Goal: Check status: Check status

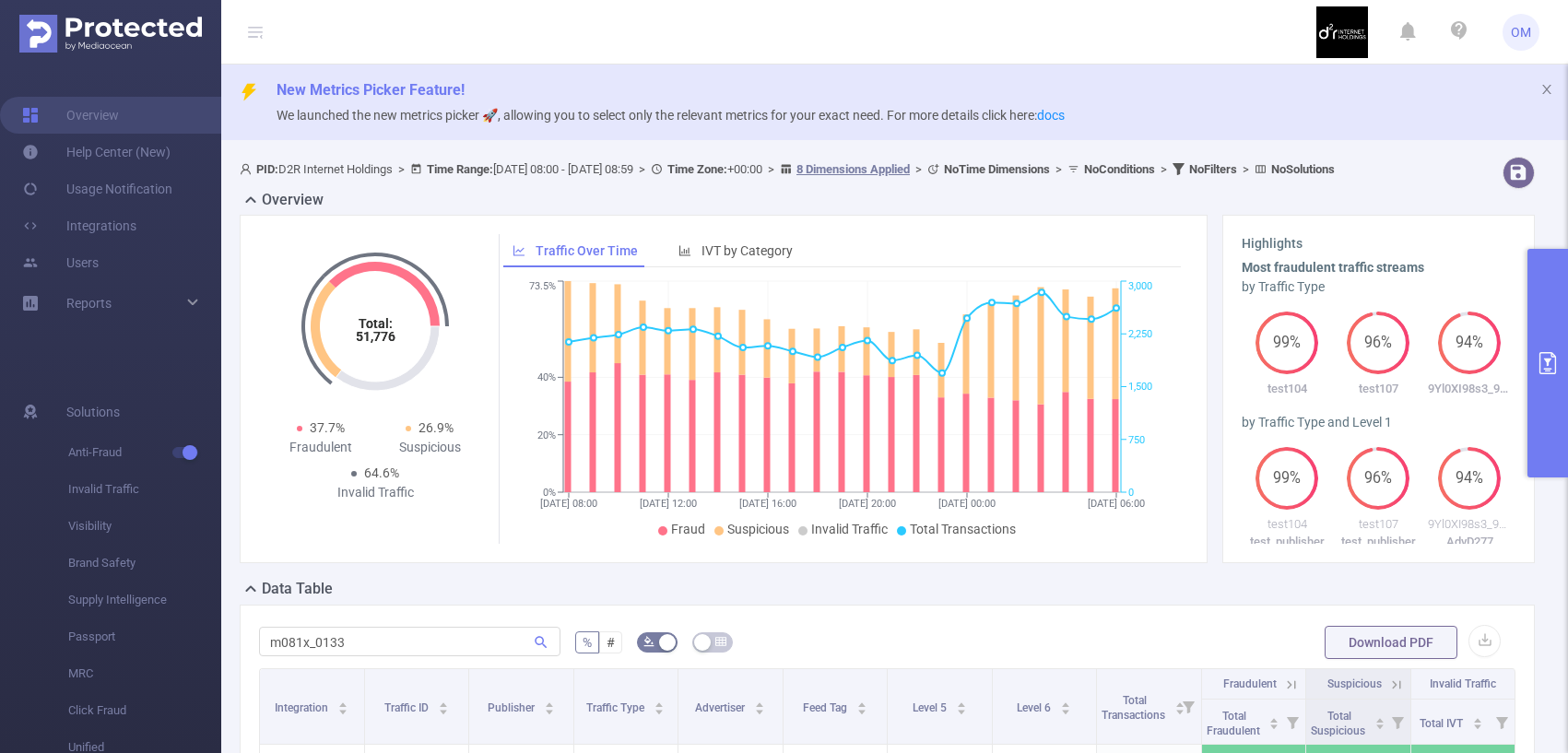
click at [323, 627] on input "m081x_0133" at bounding box center [409, 642] width 301 height 30
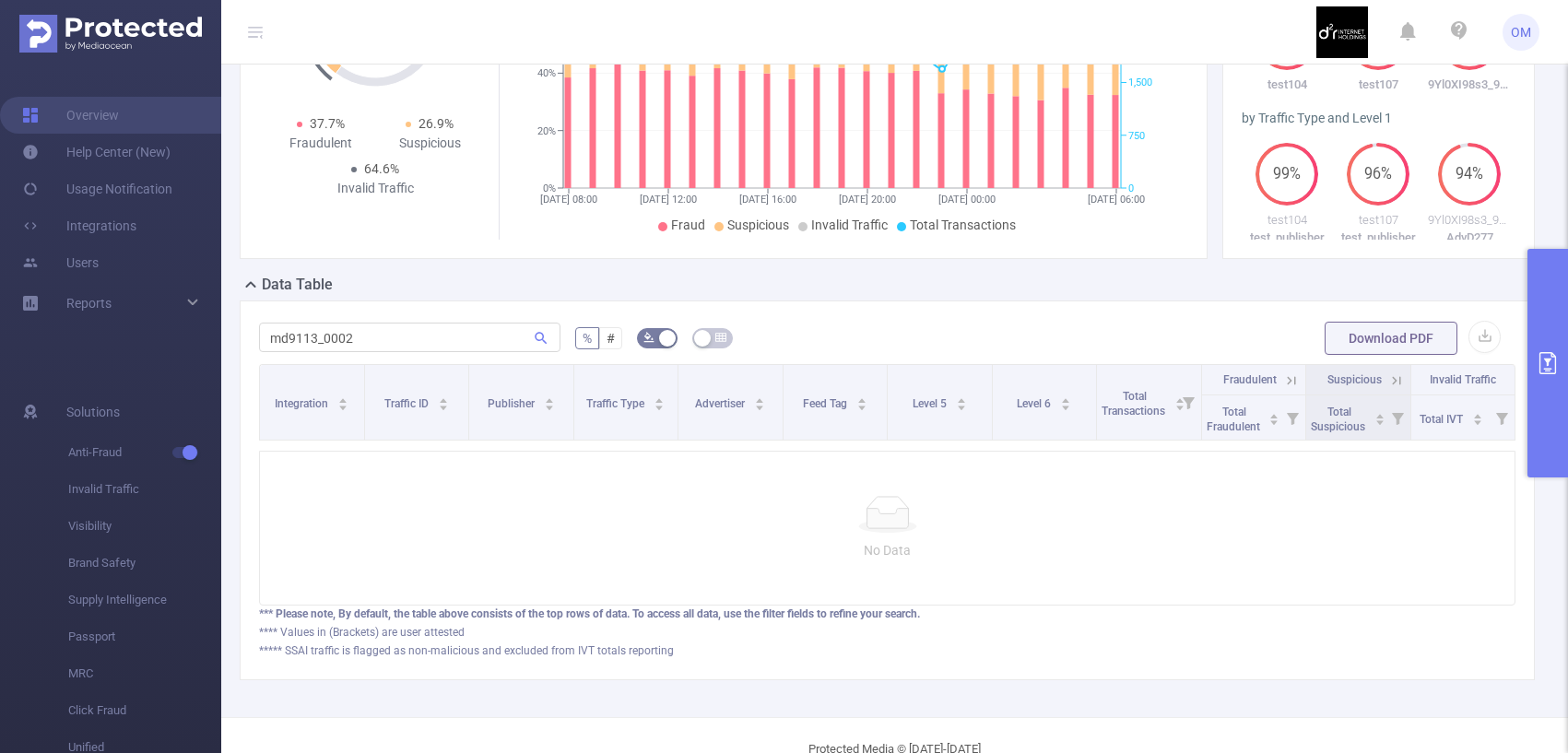
type input "md9113_0002"
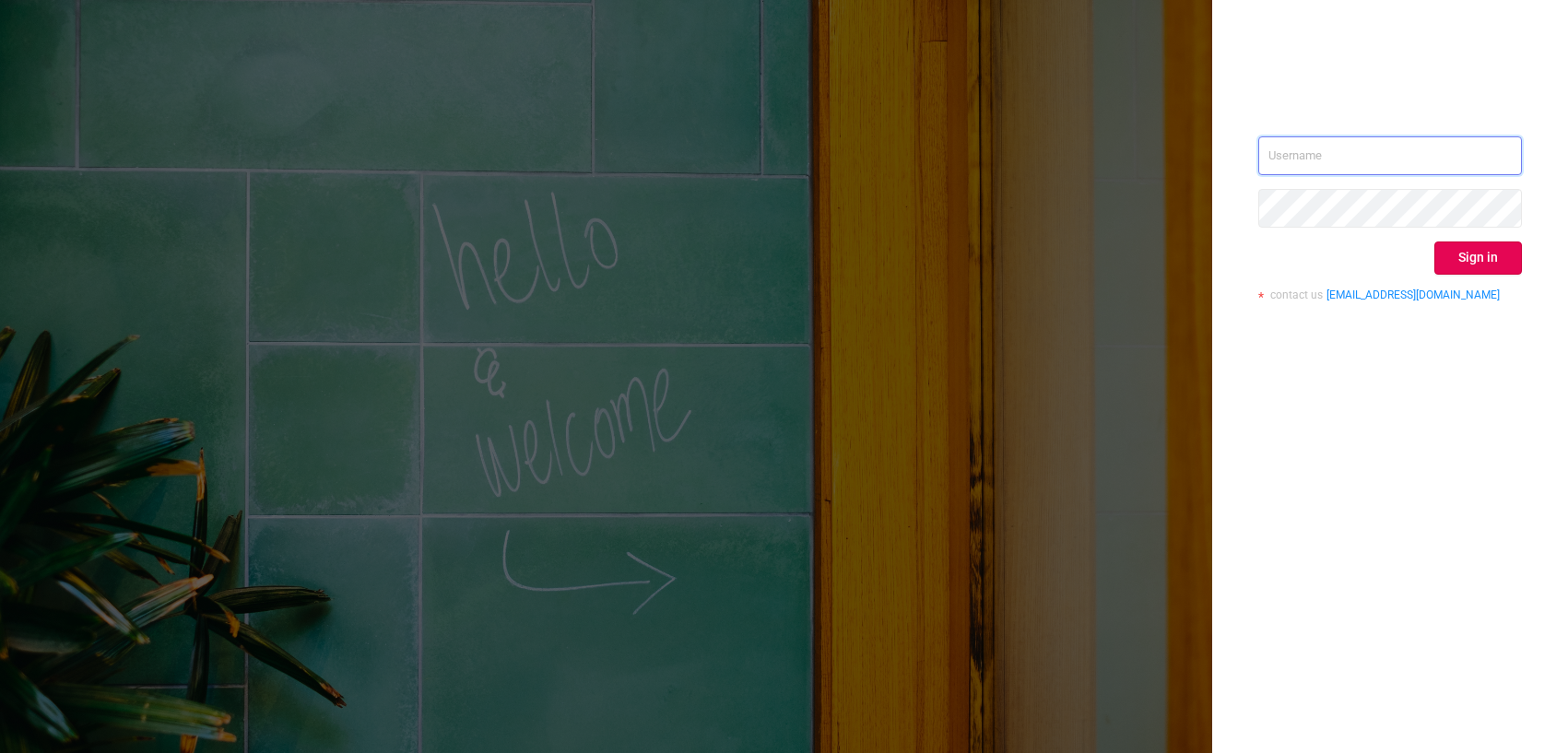
click at [1292, 155] on input "text" at bounding box center [1389, 155] width 263 height 39
type input "o@[DOMAIN_NAME]"
click at [1474, 263] on button "Sign in" at bounding box center [1478, 257] width 87 height 33
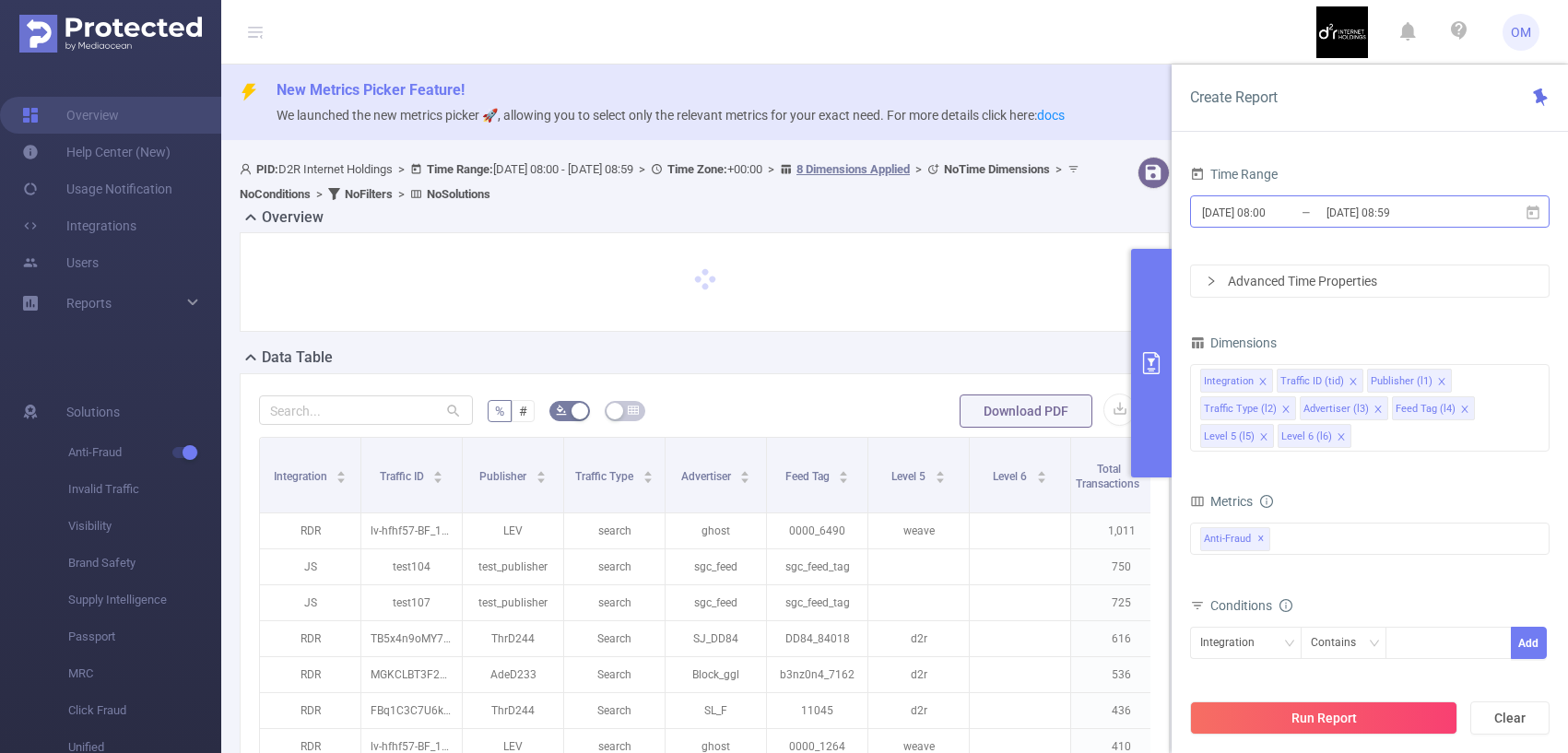
click at [1305, 213] on input "[DATE] 08:00" at bounding box center [1275, 212] width 149 height 25
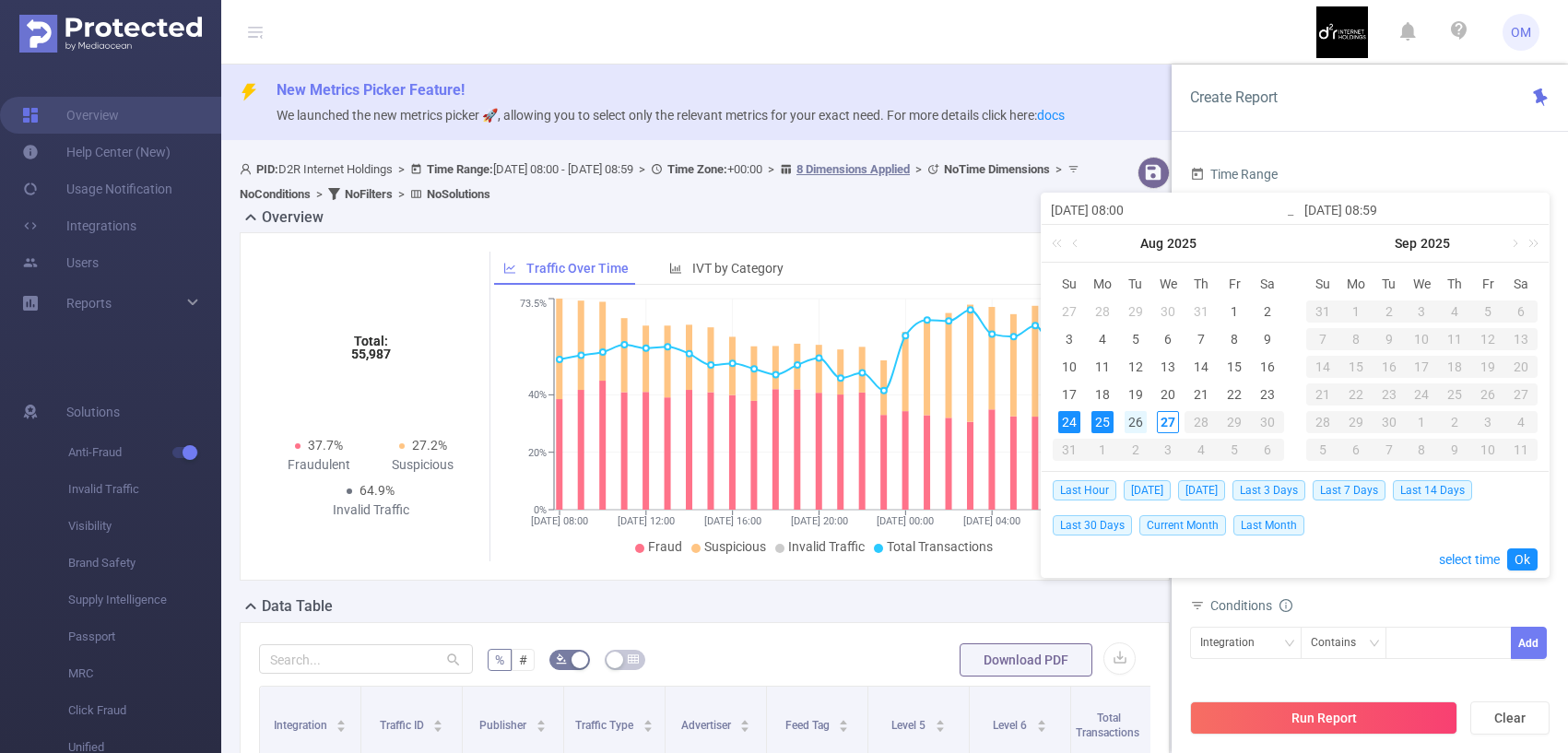
click at [1137, 422] on div "26" at bounding box center [1136, 422] width 22 height 22
click at [1158, 422] on div "27" at bounding box center [1168, 422] width 22 height 22
type input "[DATE] 08:00"
type input "[DATE] 08:59"
type input "[DATE] 08:00"
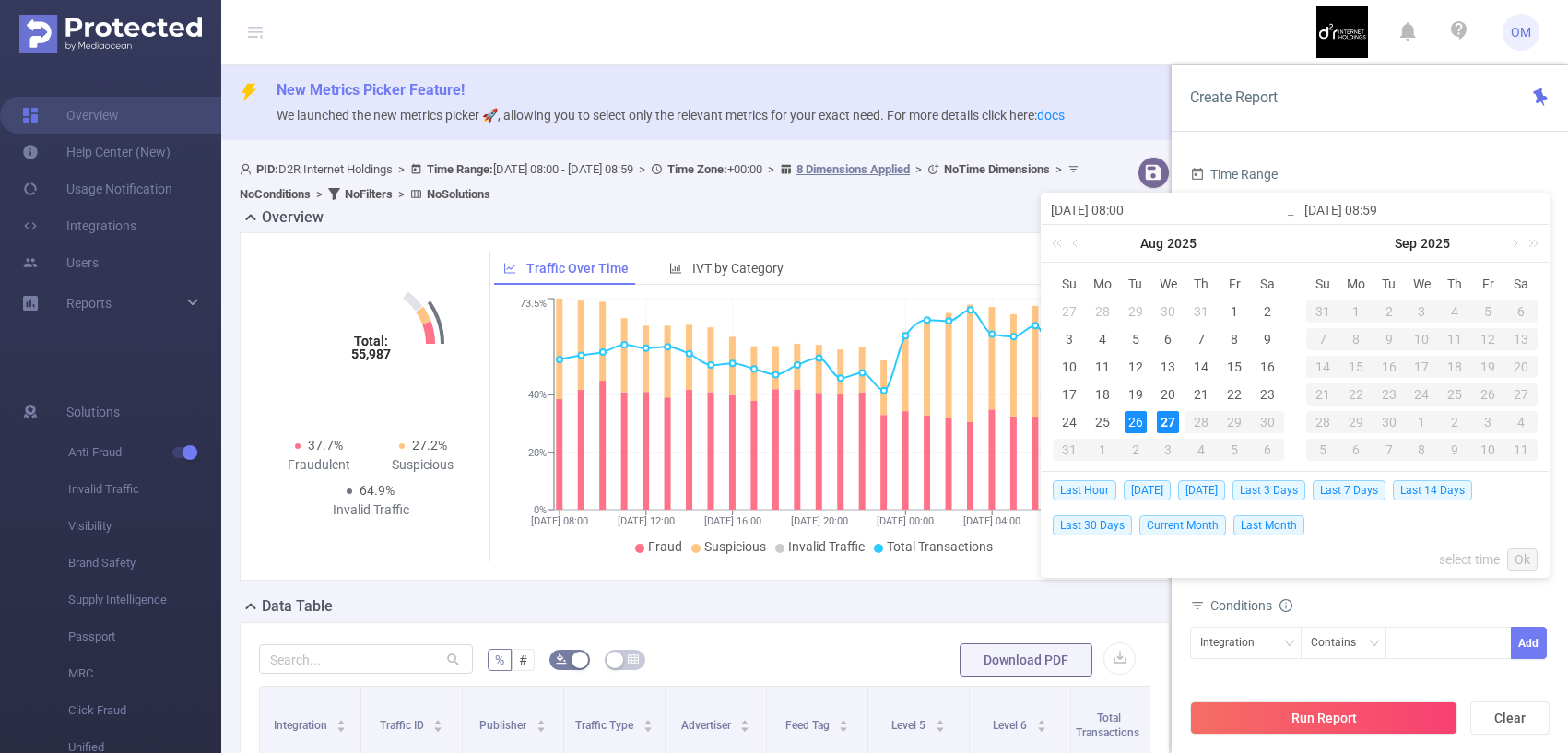
type input "[DATE] 08:59"
click at [1518, 566] on link "Ok" at bounding box center [1522, 559] width 31 height 22
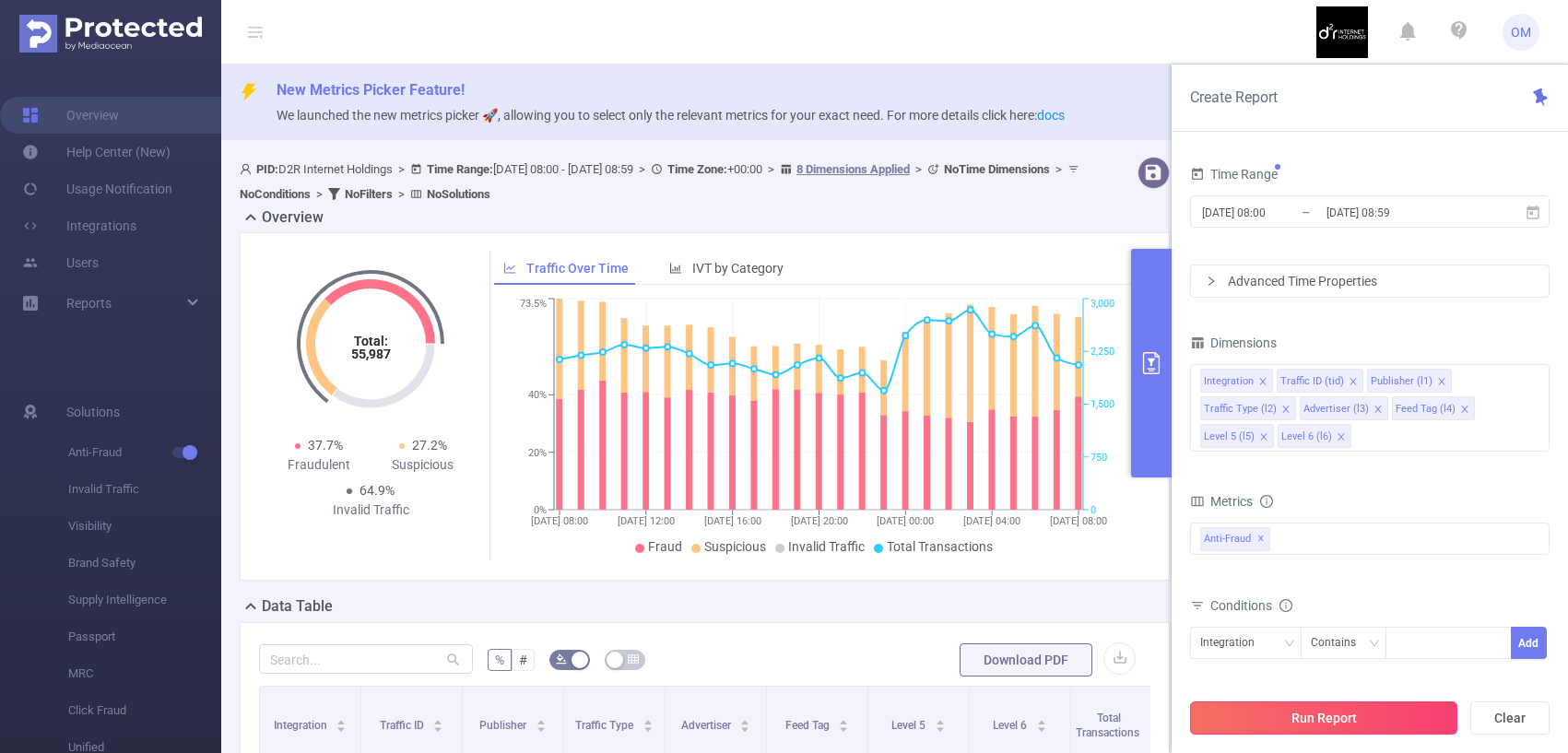
click at [1249, 716] on button "Run Report" at bounding box center [1323, 717] width 267 height 33
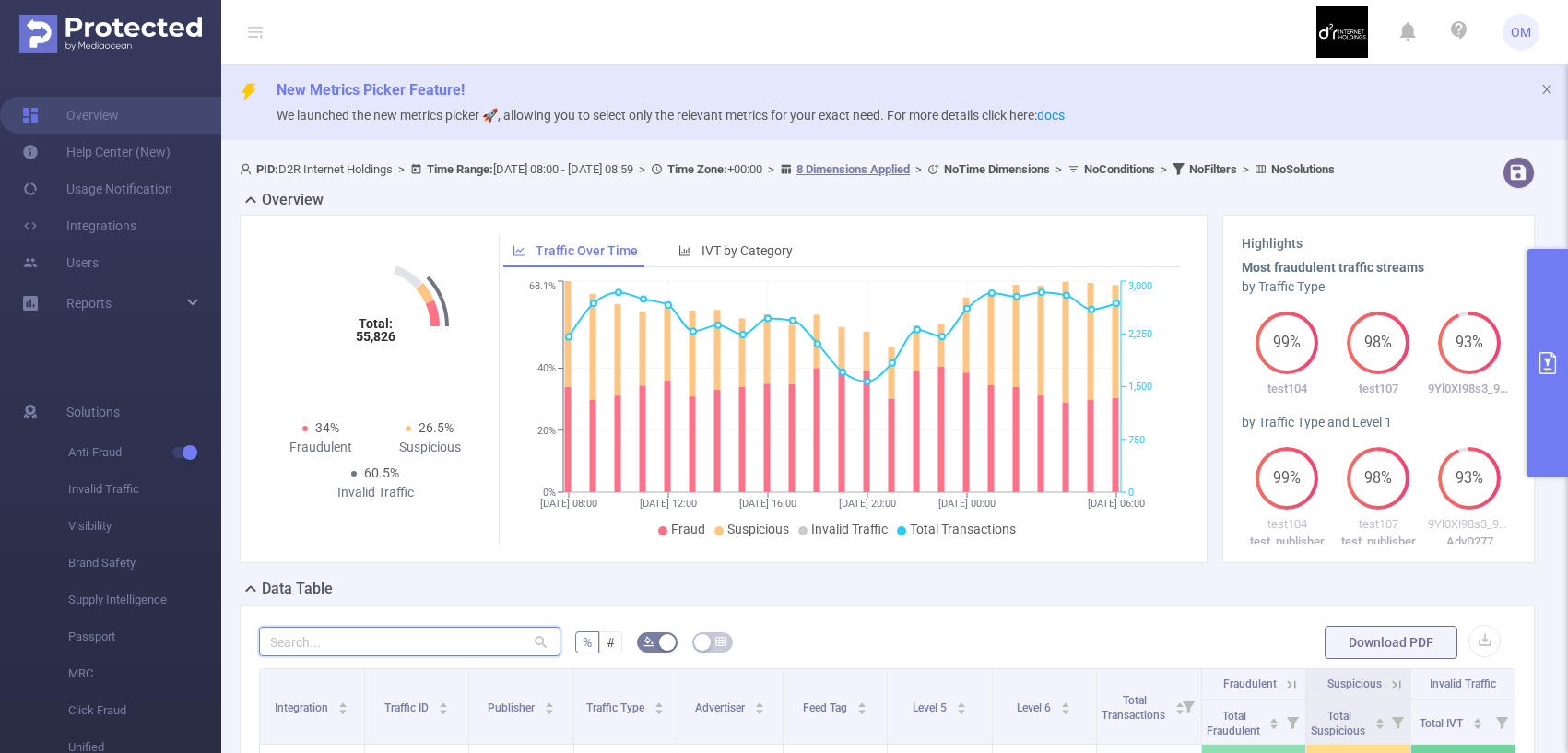
click at [464, 656] on input "text" at bounding box center [409, 642] width 301 height 30
paste input "md9113_0002"
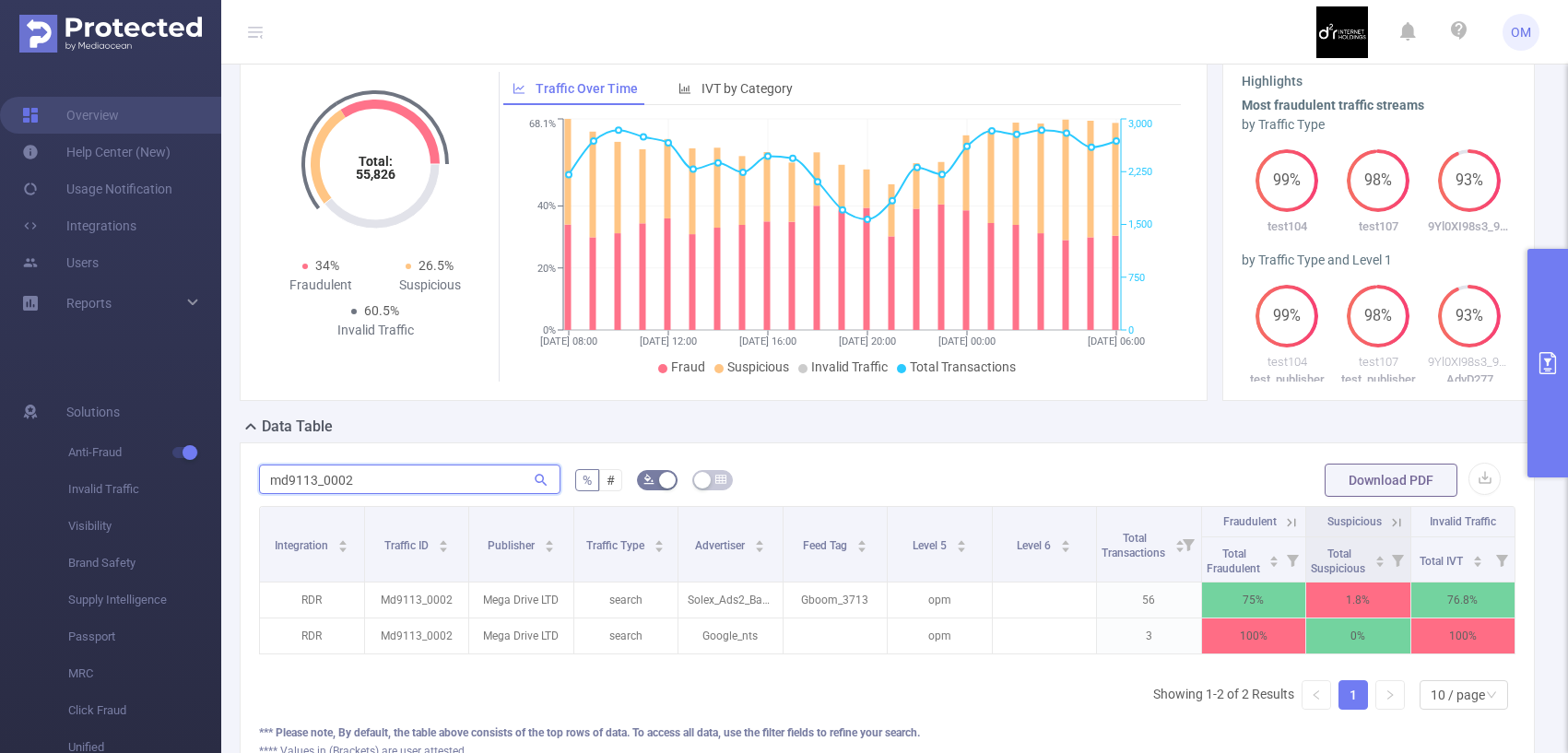
scroll to position [340, 0]
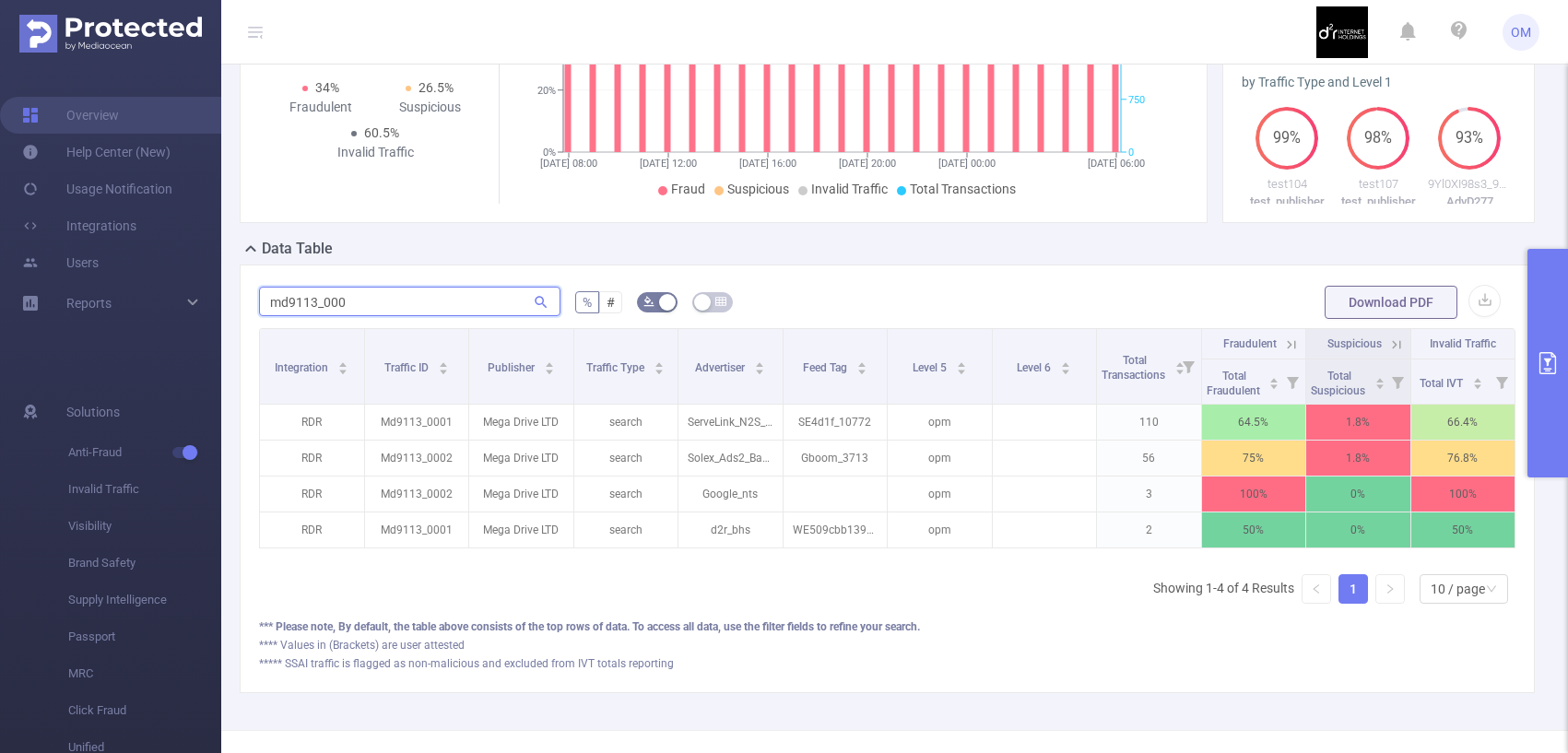
type input "md9113_000"
click at [1291, 353] on icon at bounding box center [1291, 345] width 17 height 17
